Goal: Information Seeking & Learning: Compare options

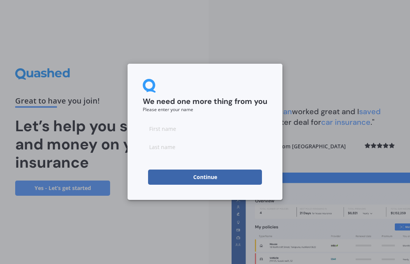
click at [162, 130] on input at bounding box center [205, 128] width 124 height 15
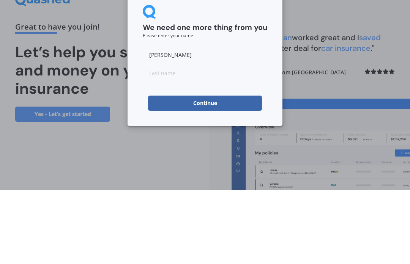
type input "[PERSON_NAME]"
click at [164, 139] on input at bounding box center [205, 146] width 124 height 15
type input "[PERSON_NAME]"
click at [217, 170] on button "Continue" at bounding box center [205, 177] width 114 height 15
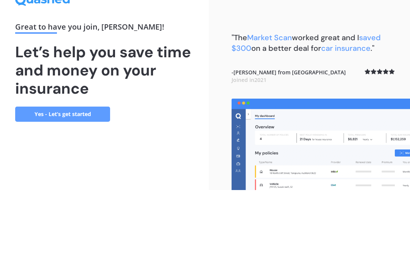
scroll to position [26, 0]
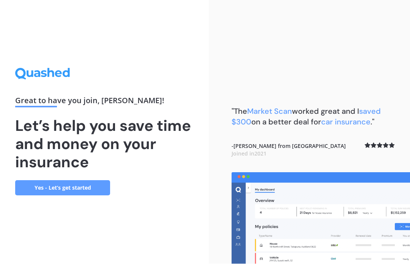
click at [82, 181] on link "Yes - Let’s get started" at bounding box center [62, 188] width 95 height 15
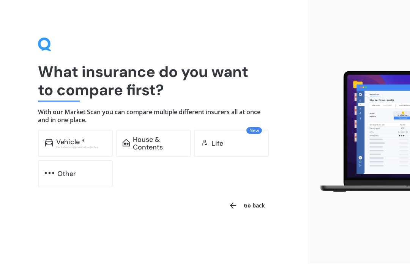
click at [82, 149] on div "Vehicle * Excludes commercial vehicles" at bounding box center [75, 143] width 75 height 27
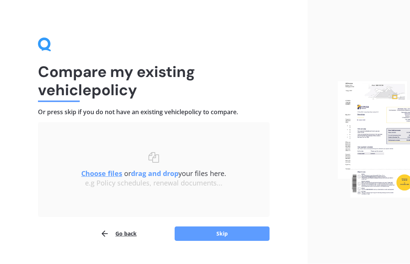
scroll to position [0, 0]
click at [297, 149] on div "Compare my existing vehicle policy Or press skip if you do not have an existing…" at bounding box center [153, 140] width 307 height 280
click at [81, 97] on h1 "Compare my existing vehicle policy" at bounding box center [153, 81] width 231 height 36
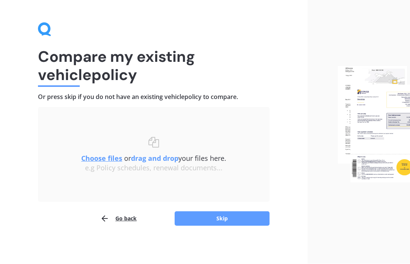
click at [163, 160] on b "drag and drop" at bounding box center [154, 158] width 47 height 9
click at [102, 161] on u "Choose files" at bounding box center [101, 158] width 41 height 9
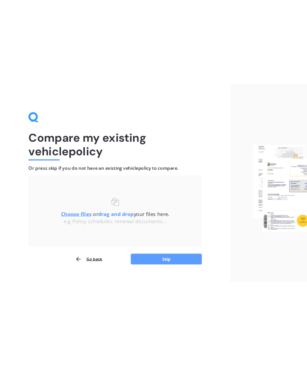
scroll to position [0, 0]
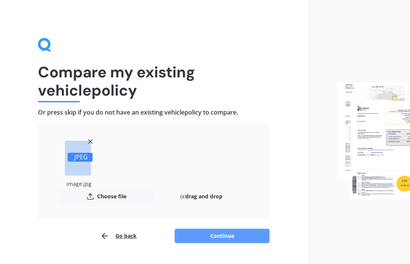
click at [106, 198] on button "Choose file" at bounding box center [106, 196] width 95 height 15
click at [82, 157] on rect at bounding box center [80, 157] width 25 height 9
click at [108, 201] on button "Choose file" at bounding box center [106, 196] width 95 height 15
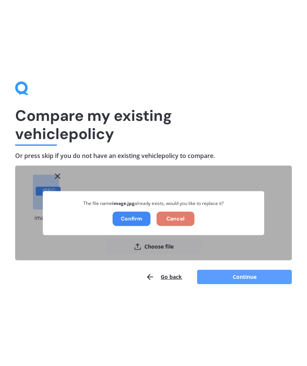
click at [140, 221] on button "Confirm" at bounding box center [132, 219] width 38 height 14
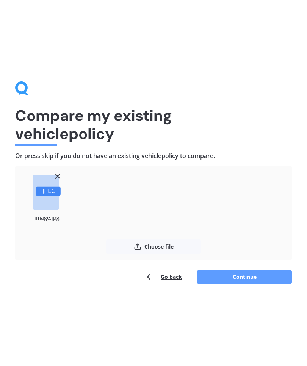
click at [151, 252] on button "Choose file" at bounding box center [153, 246] width 95 height 15
click at [253, 264] on button "Continue" at bounding box center [244, 277] width 95 height 14
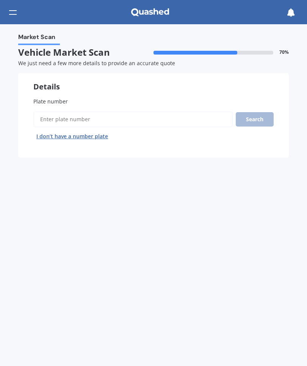
click at [64, 98] on span "Plate number" at bounding box center [50, 101] width 35 height 7
click at [64, 111] on input "Plate number" at bounding box center [132, 119] width 199 height 16
type input "Klz703"
click at [258, 116] on button "Search" at bounding box center [255, 119] width 38 height 14
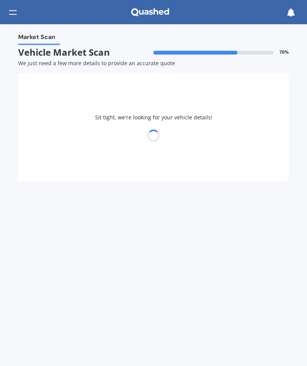
select select "TOYOTA"
select select "KLUGER"
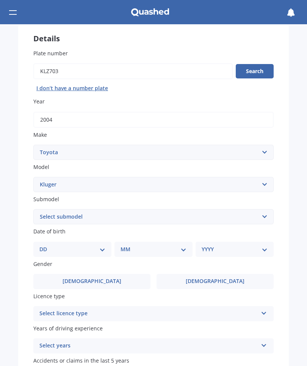
scroll to position [50, 0]
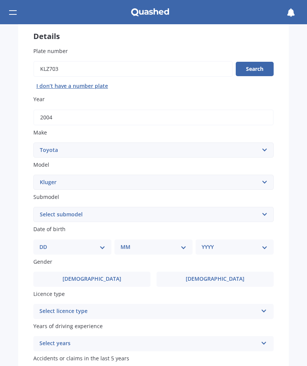
click at [267, 213] on select "Select submodel (All)" at bounding box center [153, 214] width 240 height 15
select select "(ALL)"
click at [95, 243] on select "DD 01 02 03 04 05 06 07 08 09 10 11 12 13 14 15 16 17 18 19 20 21 22 23 24 25 2…" at bounding box center [72, 247] width 66 height 8
select select "01"
click at [184, 243] on select "MM 01 02 03 04 05 06 07 08 09 10 11 12" at bounding box center [155, 247] width 63 height 8
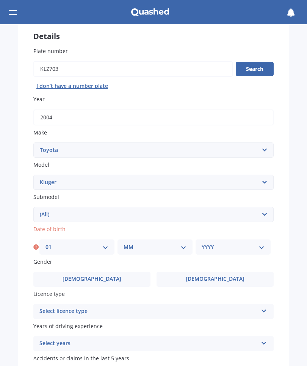
select select "01"
click at [261, 243] on select "YYYY 2025 2024 2023 2022 2021 2020 2019 2018 2017 2016 2015 2014 2013 2012 2011…" at bounding box center [233, 247] width 63 height 8
select select "1941"
click at [114, 264] on label "[DEMOGRAPHIC_DATA]" at bounding box center [91, 279] width 117 height 15
click at [0, 0] on input "[DEMOGRAPHIC_DATA]" at bounding box center [0, 0] width 0 height 0
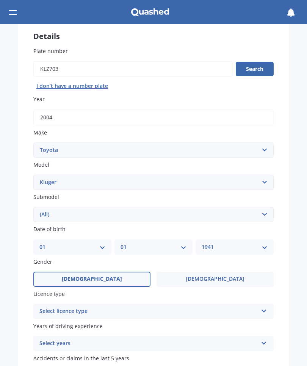
click at [83, 264] on div "Select licence type" at bounding box center [148, 311] width 218 height 9
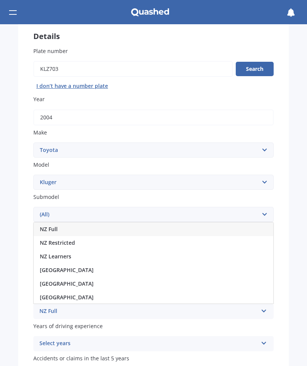
click at [57, 226] on span "NZ Full" at bounding box center [49, 229] width 18 height 7
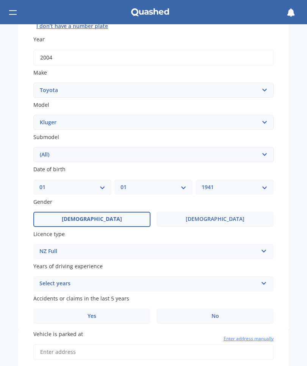
scroll to position [112, 0]
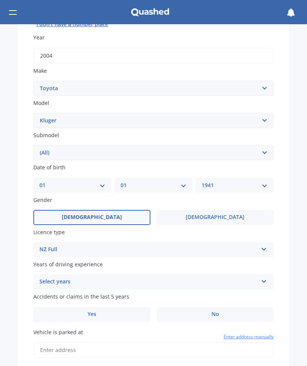
click at [267, 264] on icon at bounding box center [264, 280] width 6 height 5
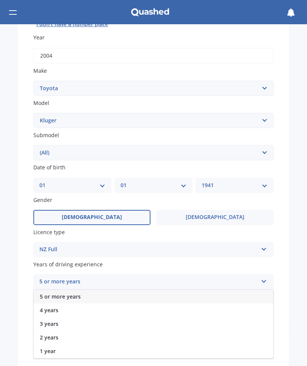
click at [82, 264] on div "5 or more years" at bounding box center [154, 297] width 240 height 14
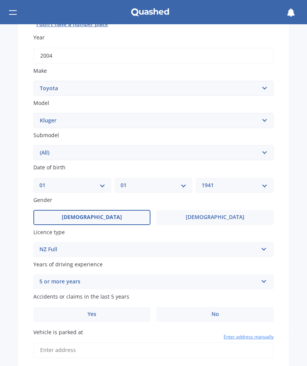
click at [104, 264] on label "Yes" at bounding box center [91, 314] width 117 height 15
click at [0, 0] on input "Yes" at bounding box center [0, 0] width 0 height 0
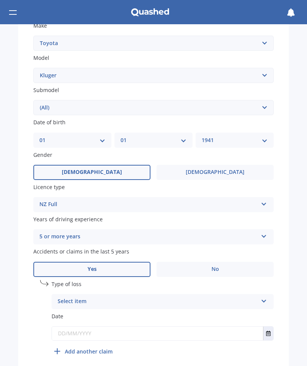
scroll to position [160, 0]
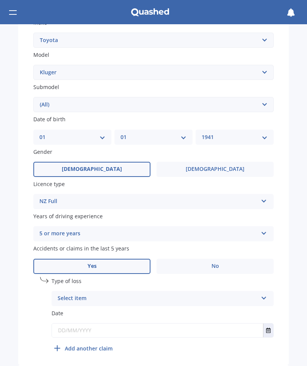
click at [267, 264] on icon at bounding box center [264, 296] width 6 height 5
click at [90, 264] on span "At fault accident" at bounding box center [79, 313] width 43 height 7
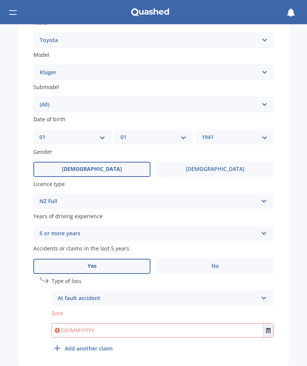
click at [272, 264] on button "Select date" at bounding box center [268, 331] width 10 height 14
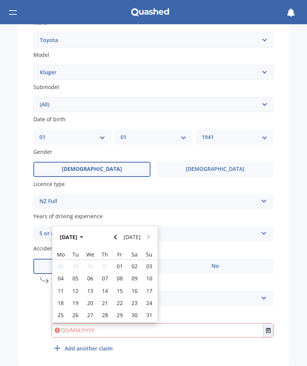
click at [153, 264] on div "17" at bounding box center [149, 291] width 15 height 12
type input "[DATE]"
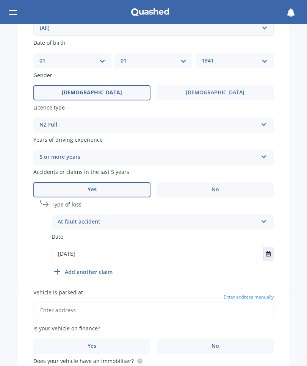
scroll to position [240, 0]
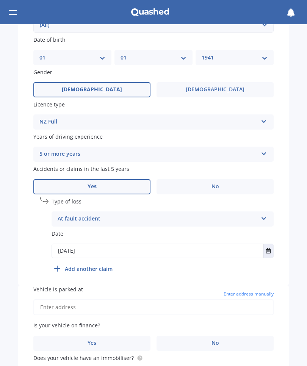
click at [103, 264] on input "Vehicle is parked at" at bounding box center [153, 308] width 240 height 16
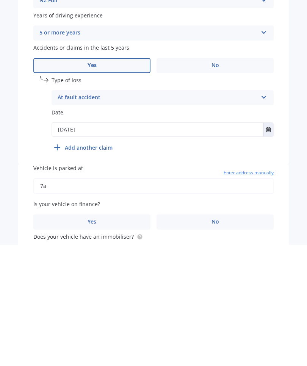
scroll to position [0, 0]
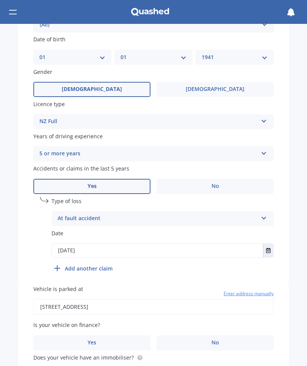
type input "[STREET_ADDRESS]"
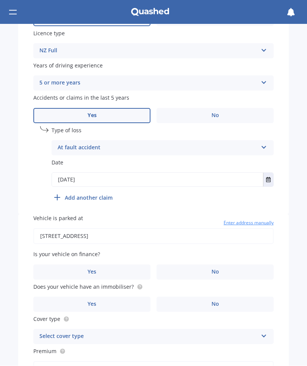
scroll to position [313, 0]
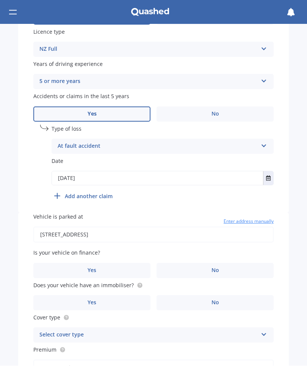
click at [212, 264] on span "No" at bounding box center [216, 271] width 8 height 6
click at [0, 0] on input "No" at bounding box center [0, 0] width 0 height 0
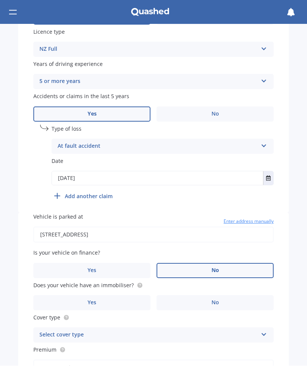
click at [214, 264] on span "No" at bounding box center [216, 303] width 8 height 6
click at [0, 0] on input "No" at bounding box center [0, 0] width 0 height 0
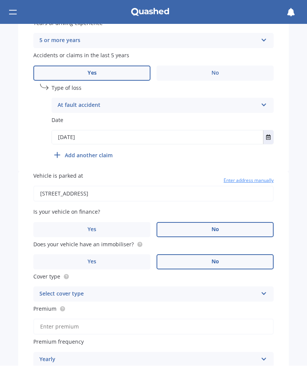
scroll to position [368, 0]
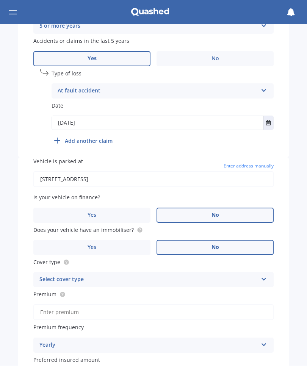
click at [266, 264] on icon at bounding box center [264, 278] width 6 height 5
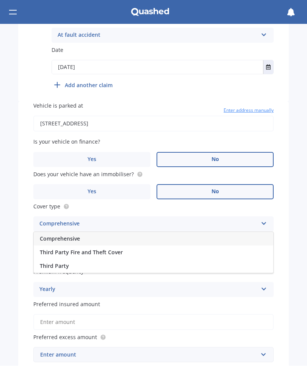
scroll to position [427, 0]
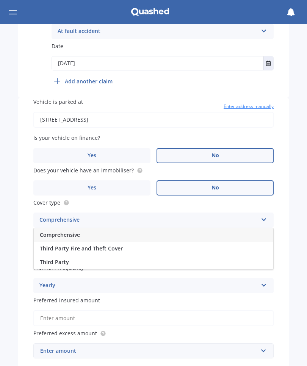
click at [262, 264] on icon at bounding box center [264, 284] width 6 height 5
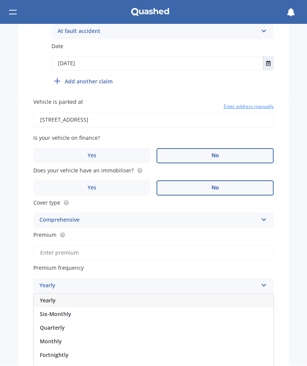
click at [69, 264] on div "Fortnightly" at bounding box center [154, 356] width 240 height 14
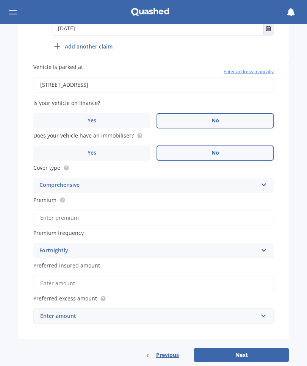
scroll to position [462, 0]
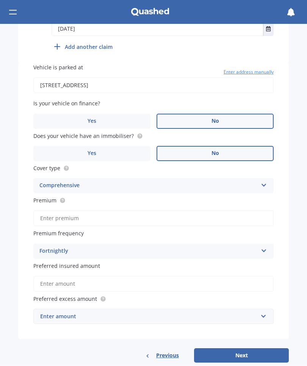
click at [110, 264] on input "Preferred insured amount" at bounding box center [153, 284] width 240 height 16
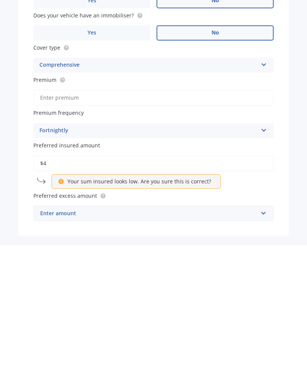
scroll to position [0, 0]
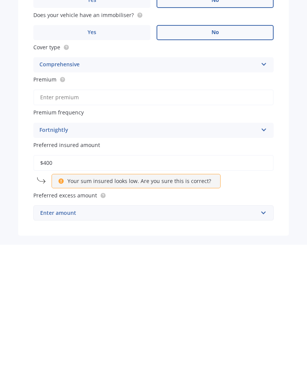
type input "$400"
click at [265, 264] on input "text" at bounding box center [151, 334] width 234 height 14
click at [49, 264] on div "$400" at bounding box center [154, 351] width 240 height 14
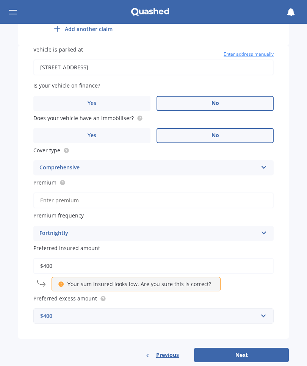
scroll to position [479, 0]
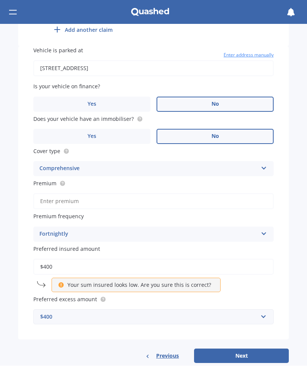
click at [253, 264] on button "Next" at bounding box center [241, 356] width 95 height 14
type input "$27.40"
click at [64, 259] on input "$400" at bounding box center [153, 267] width 240 height 16
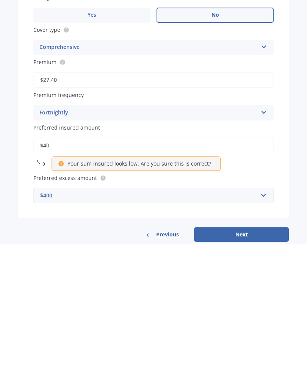
scroll to position [0, 0]
type input "$4"
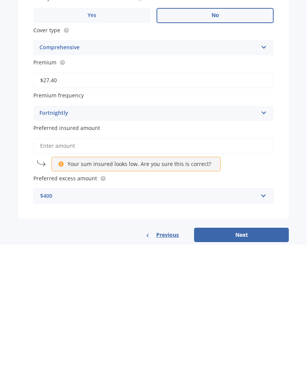
scroll to position [462, 0]
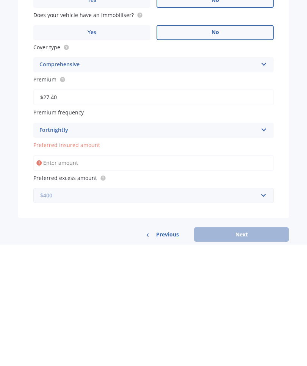
click at [102, 264] on input "text" at bounding box center [151, 317] width 234 height 14
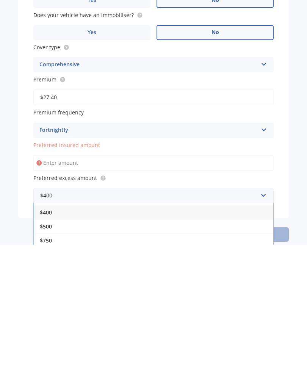
click at [100, 264] on div "$400" at bounding box center [154, 334] width 240 height 14
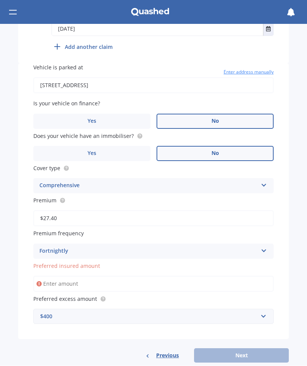
click at [79, 263] on span "Preferred insured amount" at bounding box center [66, 266] width 67 height 7
click at [79, 264] on input "Preferred insured amount" at bounding box center [153, 284] width 240 height 16
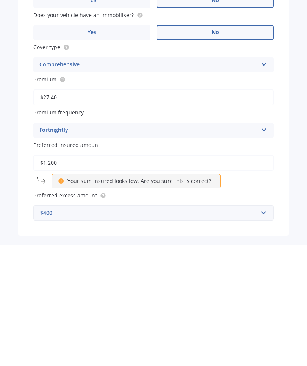
type input "$12,000"
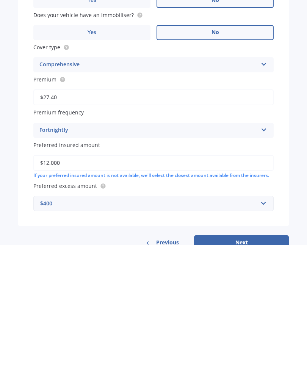
click at [258, 264] on button "Next" at bounding box center [241, 364] width 95 height 14
select select "01"
select select "1941"
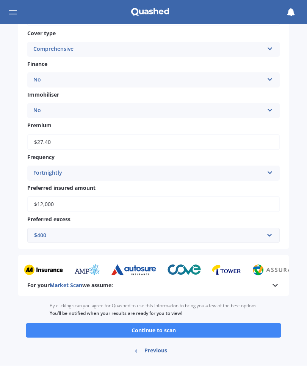
scroll to position [294, 0]
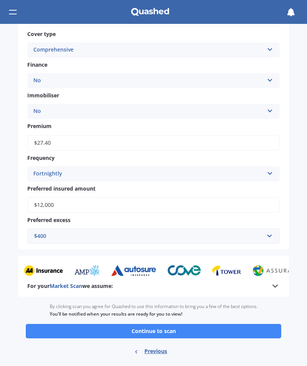
click at [200, 264] on button "Continue to scan" at bounding box center [154, 332] width 256 height 14
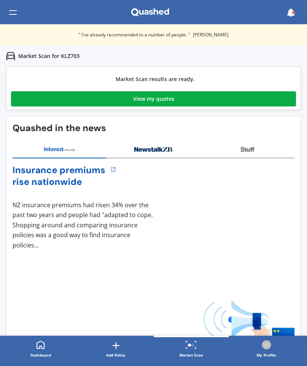
click at [203, 99] on link "View my quotes" at bounding box center [153, 98] width 285 height 15
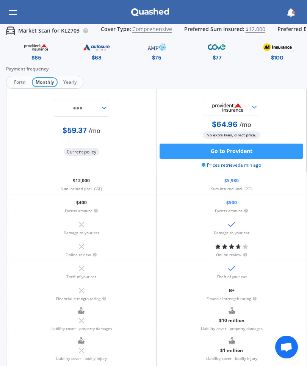
click at [281, 50] on img at bounding box center [277, 47] width 35 height 13
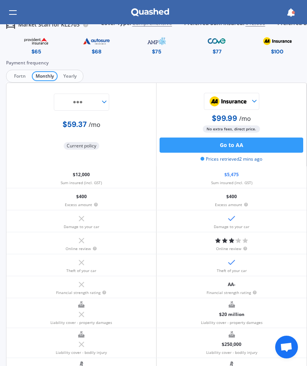
scroll to position [6, 0]
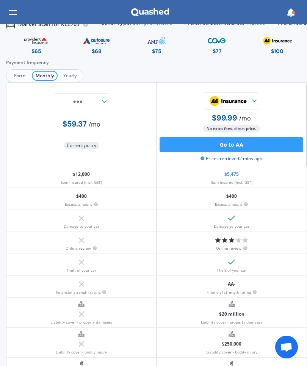
click at [22, 76] on span "Fortn" at bounding box center [20, 76] width 24 height 10
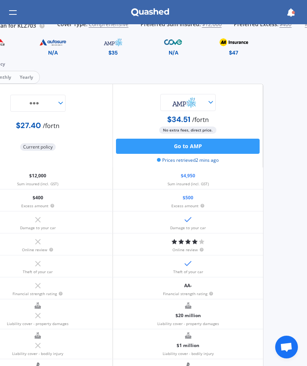
scroll to position [4, 42]
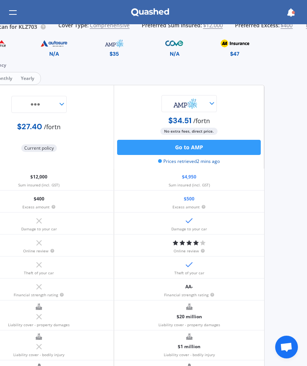
click at [53, 42] on img at bounding box center [53, 43] width 35 height 13
click at [114, 48] on img at bounding box center [114, 43] width 35 height 13
click at [181, 47] on img at bounding box center [174, 43] width 35 height 13
click at [235, 44] on img at bounding box center [234, 43] width 35 height 13
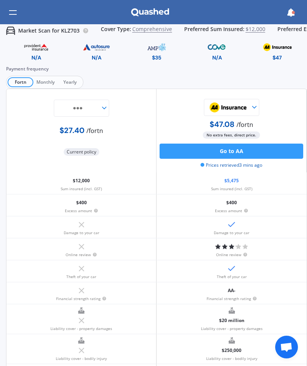
scroll to position [0, 0]
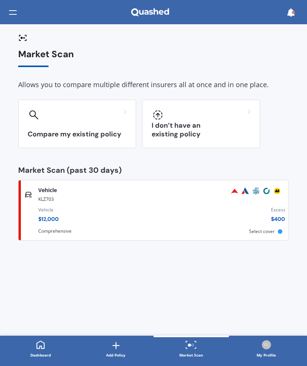
click at [278, 232] on div "Vehicle Comprehensive KLZ703 Vehicle $ 12,000 Excess $ 400 Scanned 3 minutes ag…" at bounding box center [154, 211] width 264 height 54
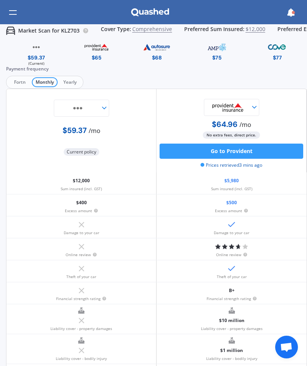
click at [17, 78] on span "Fortn" at bounding box center [20, 82] width 24 height 10
click at [99, 105] on img at bounding box center [78, 108] width 46 height 17
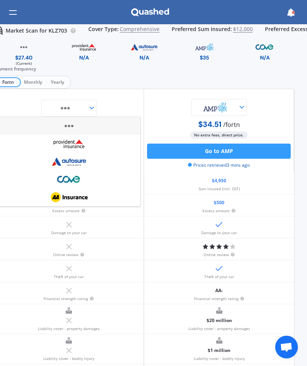
scroll to position [0, 13]
click at [238, 28] on span "$12,000" at bounding box center [243, 30] width 20 height 9
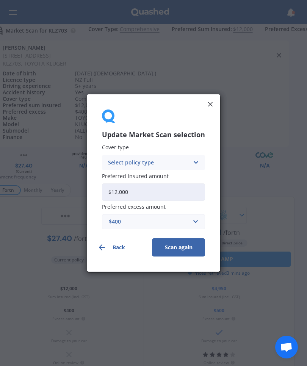
click at [130, 190] on input "$12,000" at bounding box center [153, 192] width 103 height 17
type input "$1"
type input "$9,000"
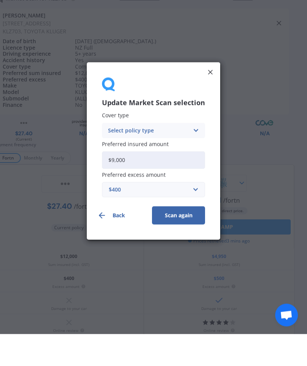
click at [187, 239] on button "Scan again" at bounding box center [178, 248] width 53 height 18
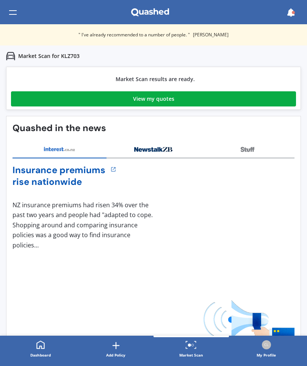
click at [185, 99] on link "View my quotes" at bounding box center [153, 98] width 285 height 15
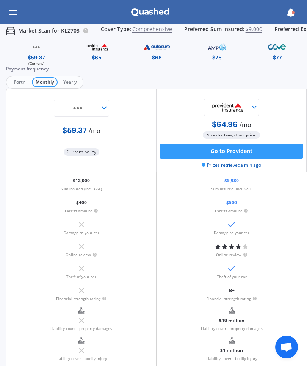
click at [21, 81] on span "Fortn" at bounding box center [20, 82] width 24 height 10
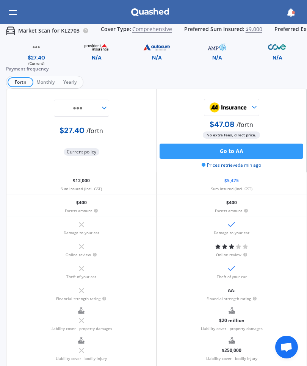
click at [154, 53] on img at bounding box center [156, 47] width 35 height 13
click at [216, 52] on img at bounding box center [216, 47] width 35 height 13
click at [276, 51] on img at bounding box center [277, 47] width 35 height 13
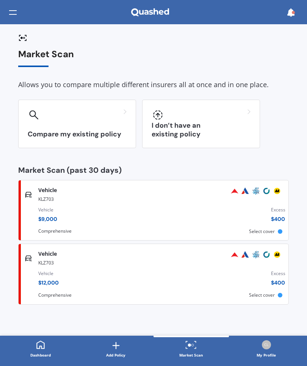
click at [278, 187] on img at bounding box center [277, 191] width 9 height 9
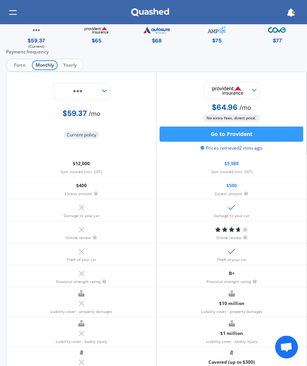
scroll to position [17, 0]
click at [99, 93] on img at bounding box center [78, 91] width 46 height 17
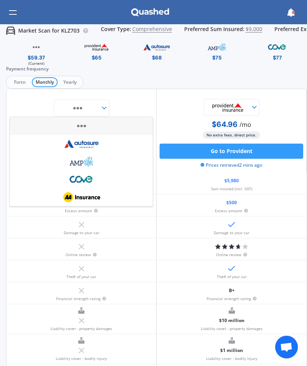
scroll to position [0, 0]
click at [65, 199] on img at bounding box center [82, 197] width 46 height 17
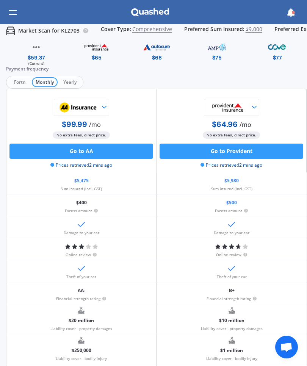
click at [22, 85] on span "Fortn" at bounding box center [20, 82] width 24 height 10
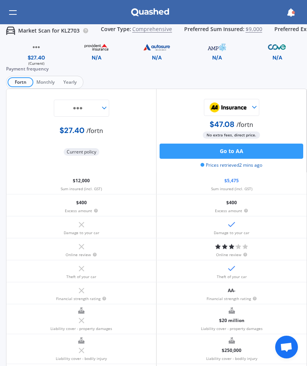
click at [98, 107] on img at bounding box center [78, 108] width 46 height 17
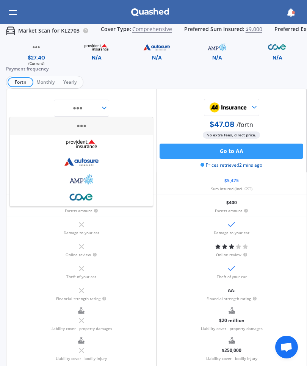
click at [60, 129] on img at bounding box center [82, 126] width 46 height 17
